Goal: Check status: Check status

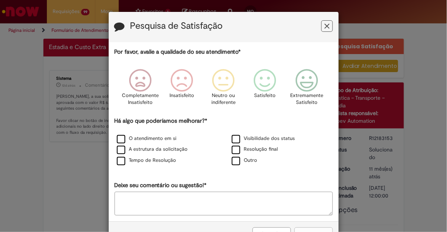
click at [327, 26] on button "Feedback" at bounding box center [327, 26] width 12 height 12
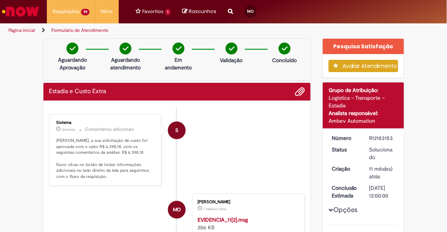
click at [376, 138] on div "R12183153" at bounding box center [382, 138] width 26 height 8
copy div "R12183153"
click at [225, 47] on img at bounding box center [231, 49] width 12 height 12
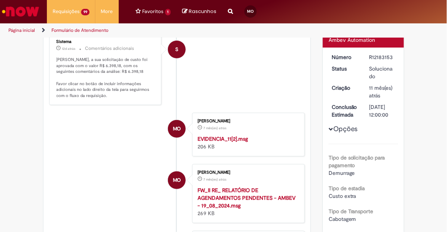
scroll to position [35, 0]
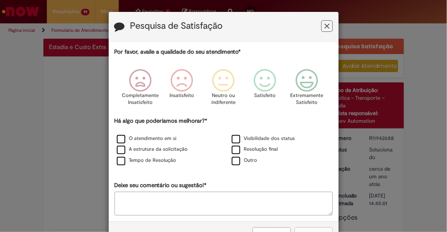
click at [324, 28] on icon "Feedback" at bounding box center [326, 26] width 5 height 8
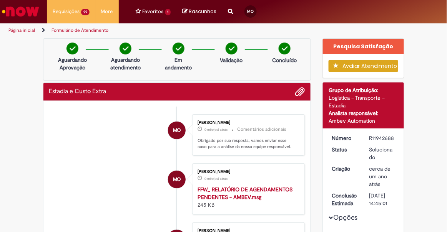
click at [379, 140] on div "R11942688" at bounding box center [382, 138] width 26 height 8
copy div "R11942688"
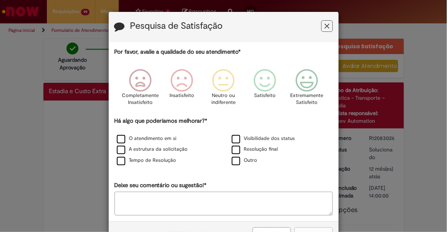
click at [326, 24] on icon "Feedback" at bounding box center [326, 26] width 5 height 8
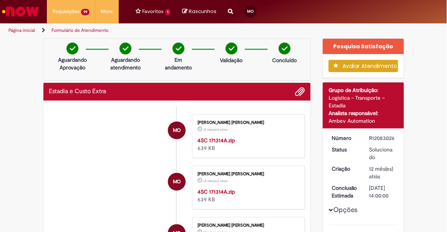
click at [381, 134] on div "R12083026" at bounding box center [382, 138] width 26 height 8
copy div "R12083026"
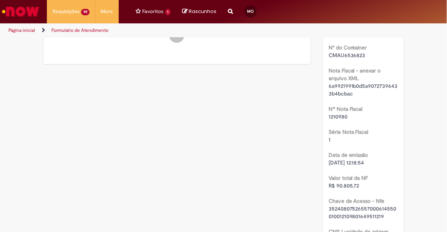
scroll to position [349, 0]
